Goal: Task Accomplishment & Management: Complete application form

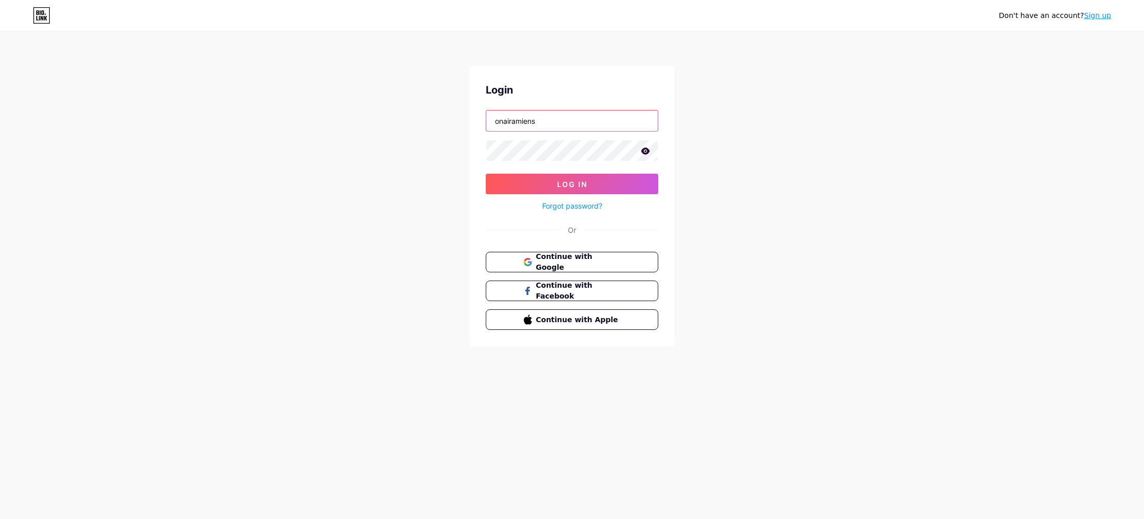
click at [569, 121] on input "onairamiens" at bounding box center [572, 120] width 172 height 21
type input "onairboulogne"
click at [585, 204] on link "Forgot password?" at bounding box center [572, 205] width 60 height 11
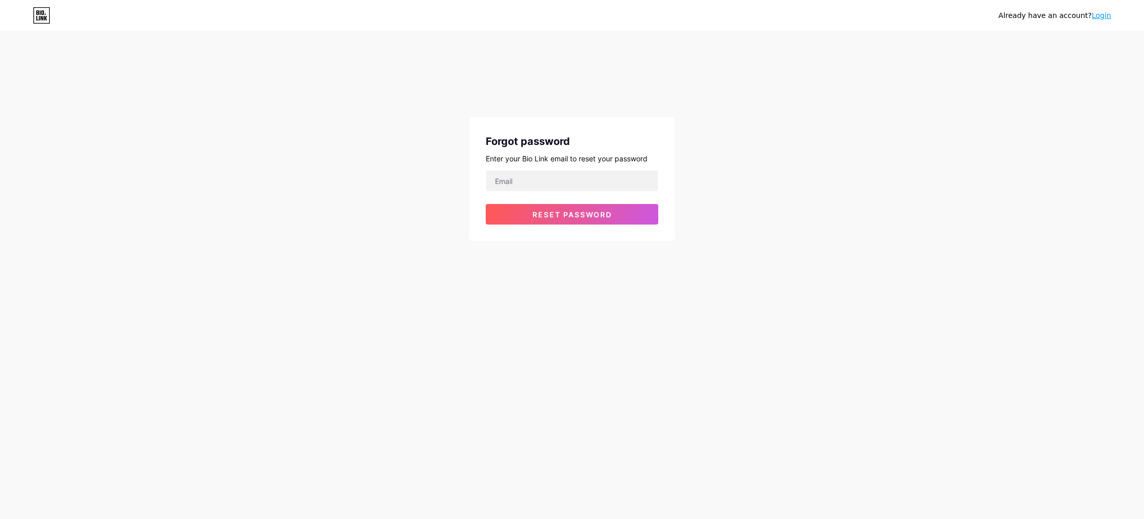
click at [1107, 16] on link "Login" at bounding box center [1102, 15] width 20 height 8
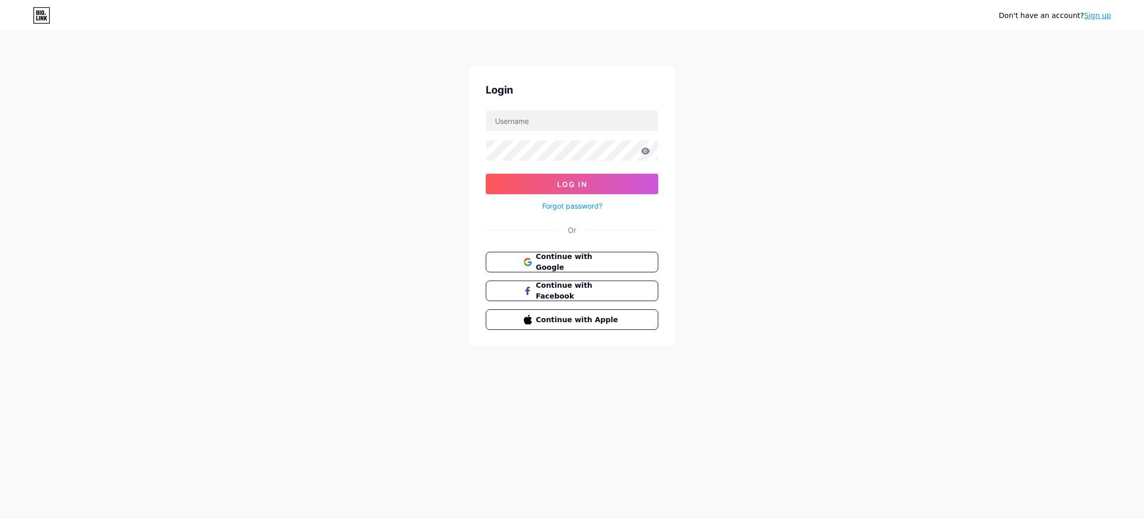
drag, startPoint x: 1105, startPoint y: 22, endPoint x: 1099, endPoint y: 17, distance: 7.6
click at [1104, 22] on div "Don't have an account? Sign up" at bounding box center [1055, 15] width 112 height 16
click at [1099, 16] on link "Sign up" at bounding box center [1097, 15] width 27 height 8
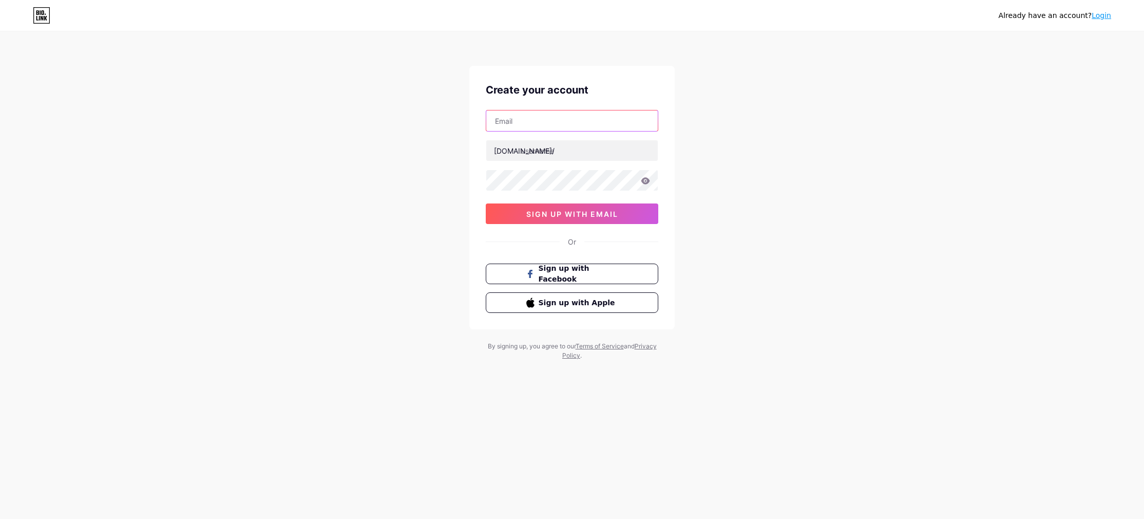
click at [533, 128] on input "text" at bounding box center [572, 120] width 172 height 21
type input "o"
click at [558, 153] on input "text" at bounding box center [572, 150] width 172 height 21
click at [535, 128] on input "text" at bounding box center [572, 120] width 172 height 21
paste input "[EMAIL_ADDRESS][DOMAIN_NAME]"
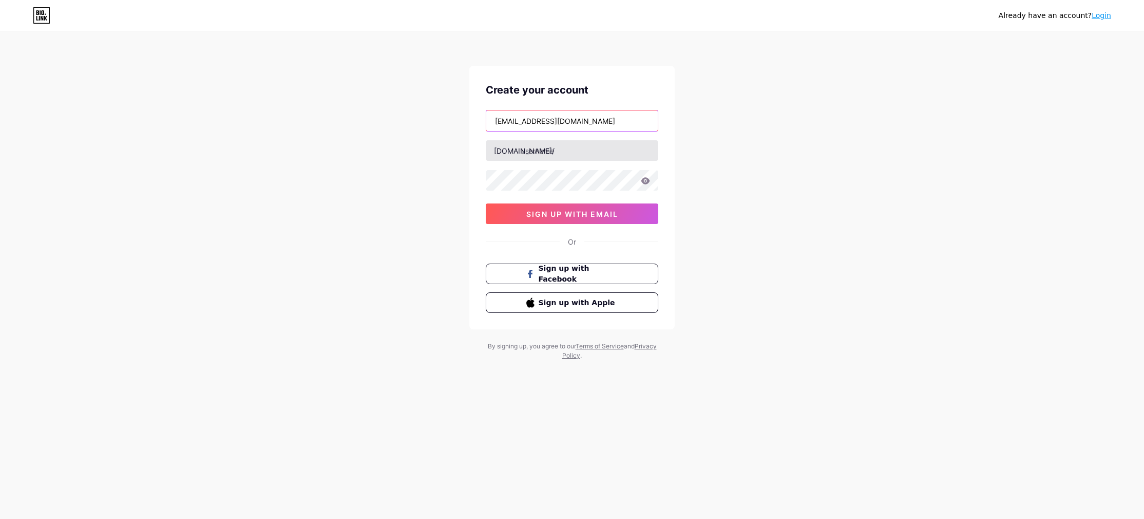
type input "[EMAIL_ADDRESS][DOMAIN_NAME]"
click at [556, 151] on input "text" at bounding box center [572, 150] width 172 height 21
type input "onairboulogne"
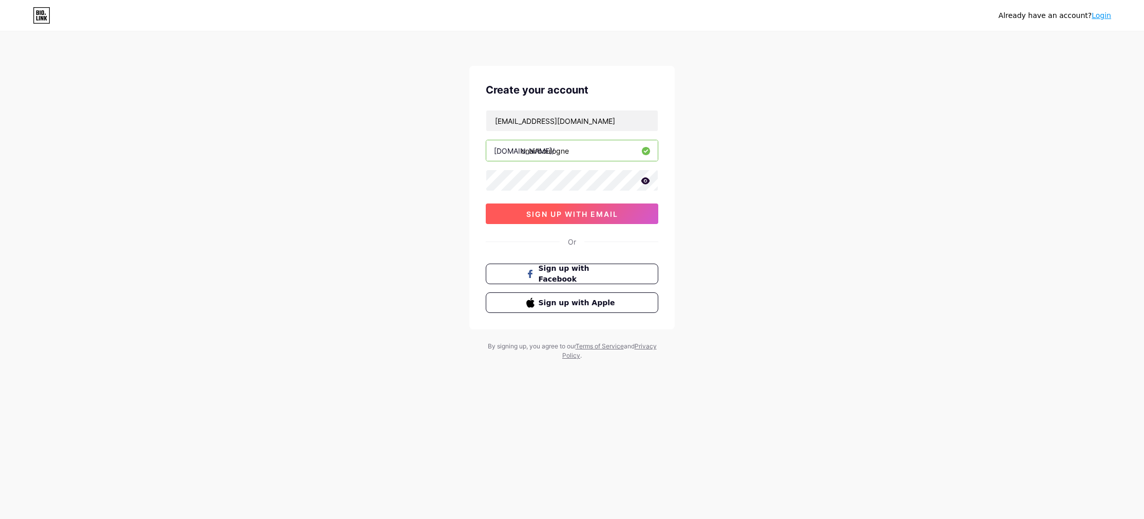
click at [555, 215] on span "sign up with email" at bounding box center [572, 214] width 92 height 9
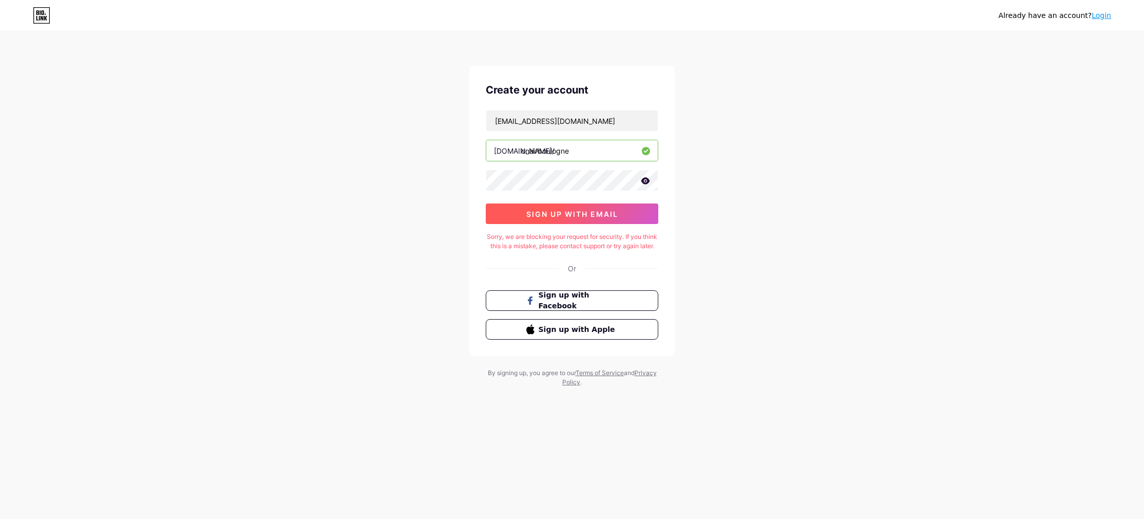
click at [591, 215] on span "sign up with email" at bounding box center [572, 214] width 92 height 9
click at [645, 183] on icon at bounding box center [645, 180] width 9 height 7
